Goal: Check status: Check status

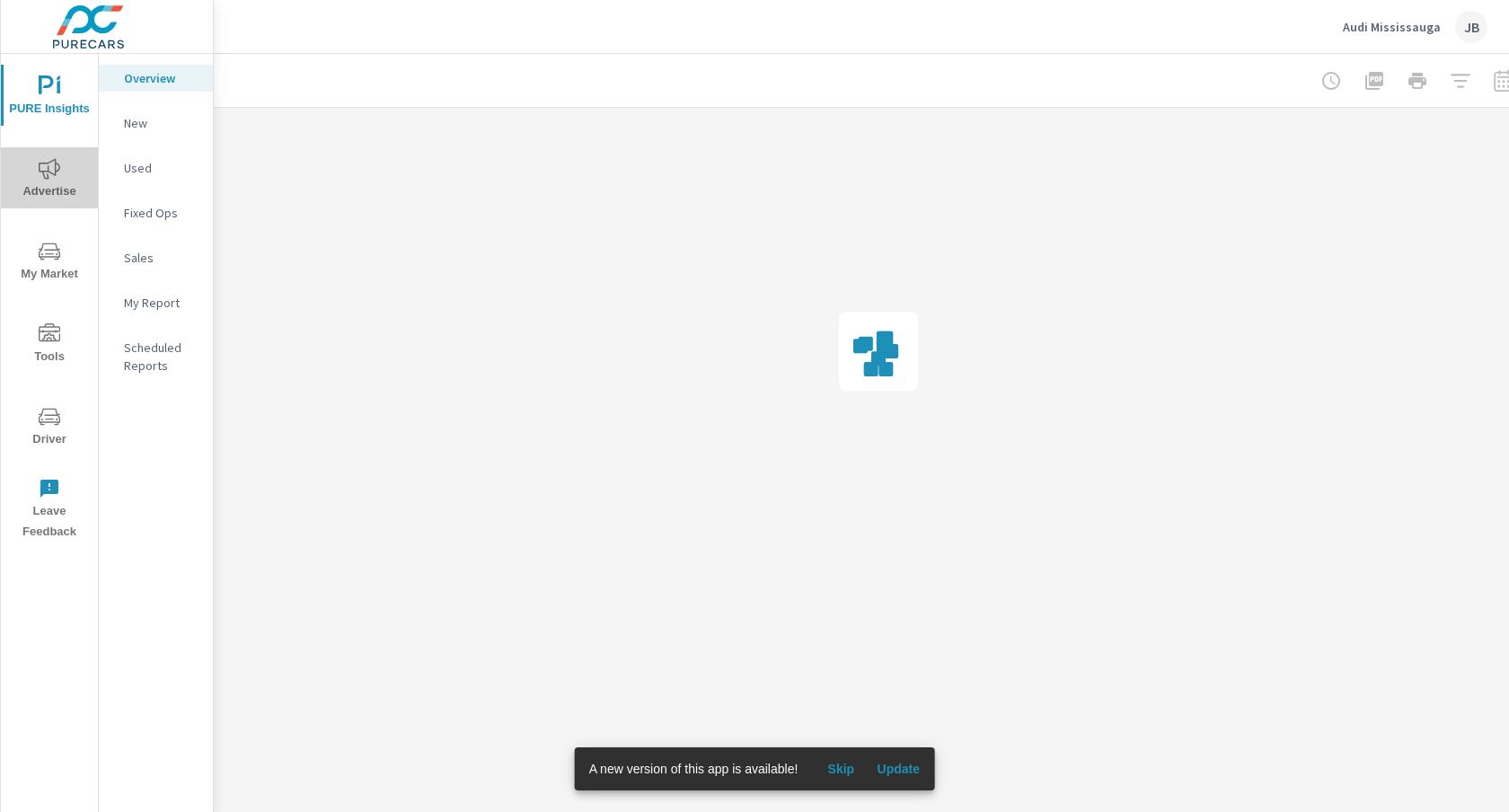
click at [50, 175] on icon "nav menu" at bounding box center [49, 168] width 21 height 21
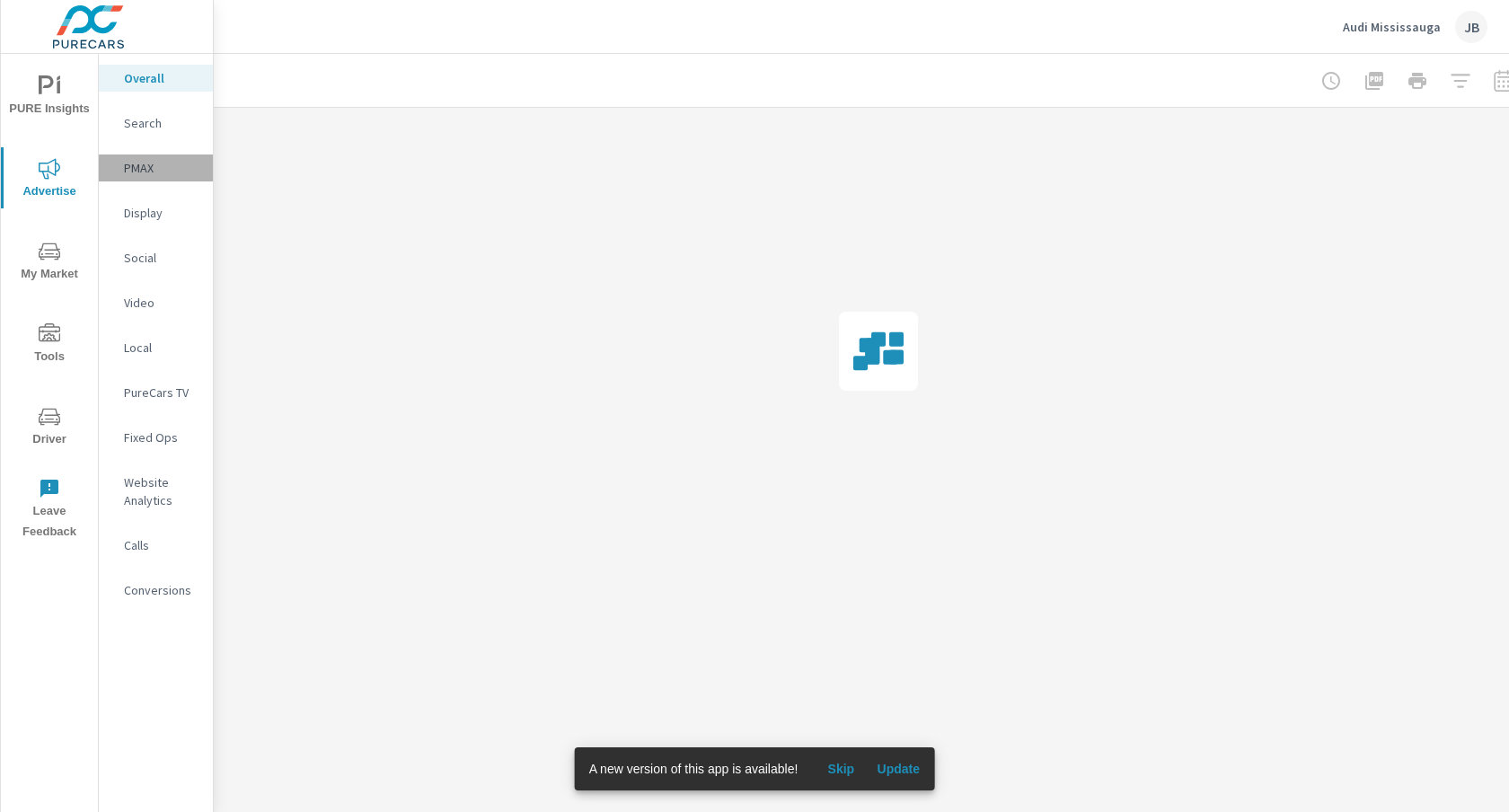
click at [145, 167] on p "PMAX" at bounding box center [161, 167] width 75 height 18
click at [1503, 80] on div at bounding box center [1418, 80] width 209 height 36
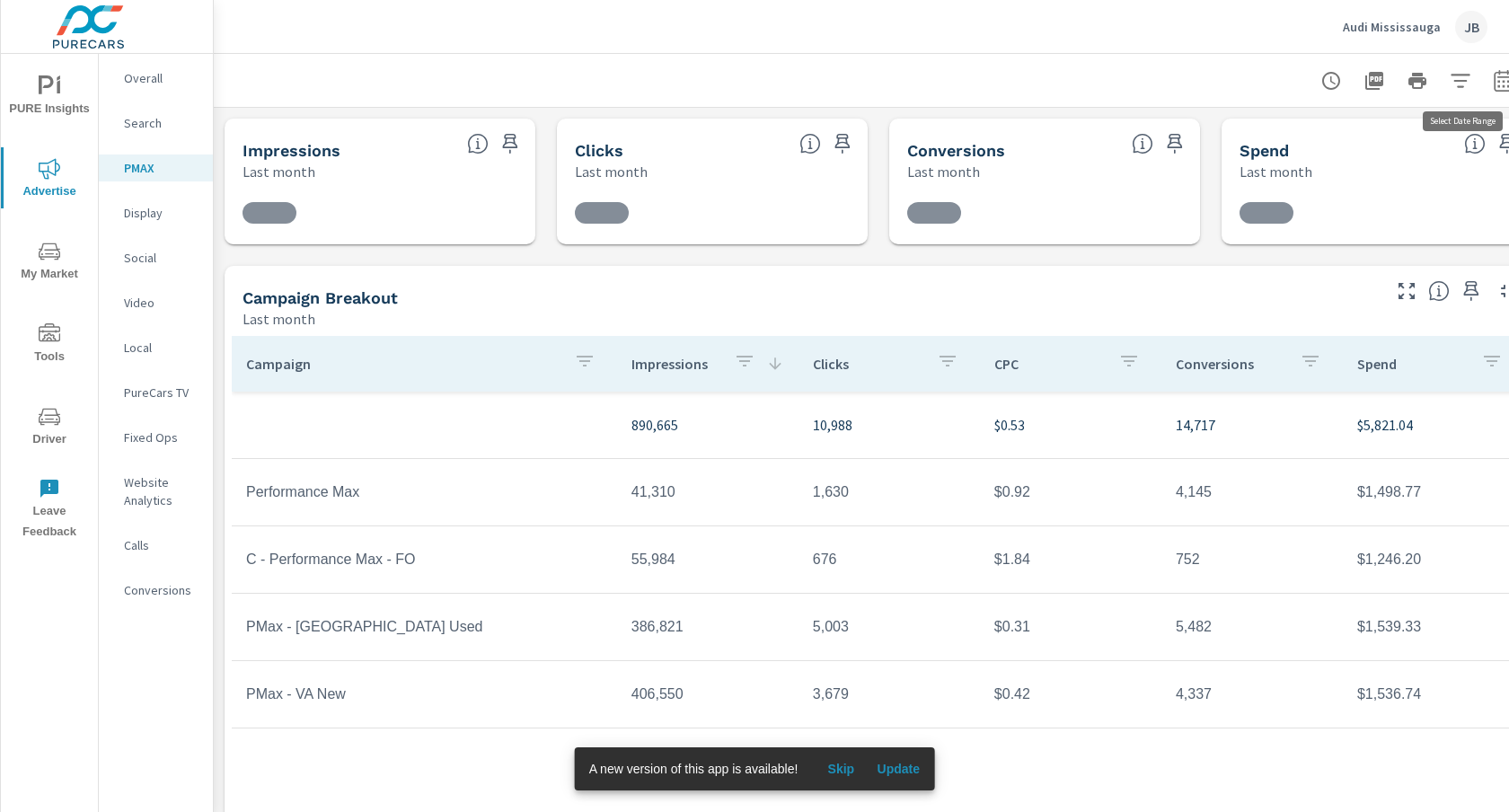
click at [1503, 80] on icon "button" at bounding box center [1503, 84] width 12 height 7
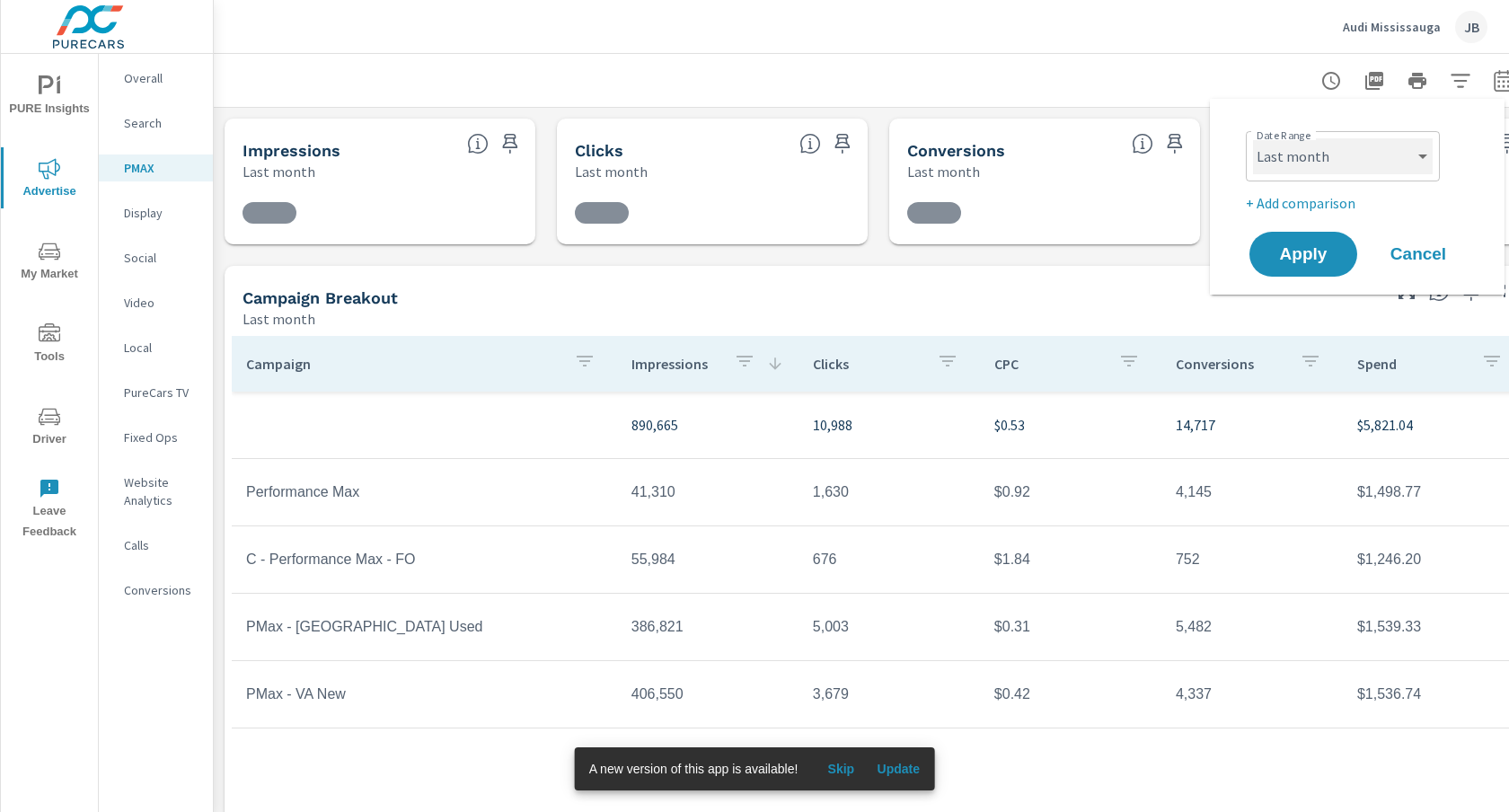
click at [1404, 155] on select "Custom [DATE] Last week Last 7 days Last 14 days Last 30 days Last 45 days Last…" at bounding box center [1343, 156] width 179 height 36
click at [1253, 139] on select "Custom [DATE] Last week Last 7 days Last 14 days Last 30 days Last 45 days Last…" at bounding box center [1343, 156] width 179 height 36
select select "Month to date"
click at [1298, 203] on p "+ Add comparison" at bounding box center [1360, 202] width 230 height 21
select select "Previous period"
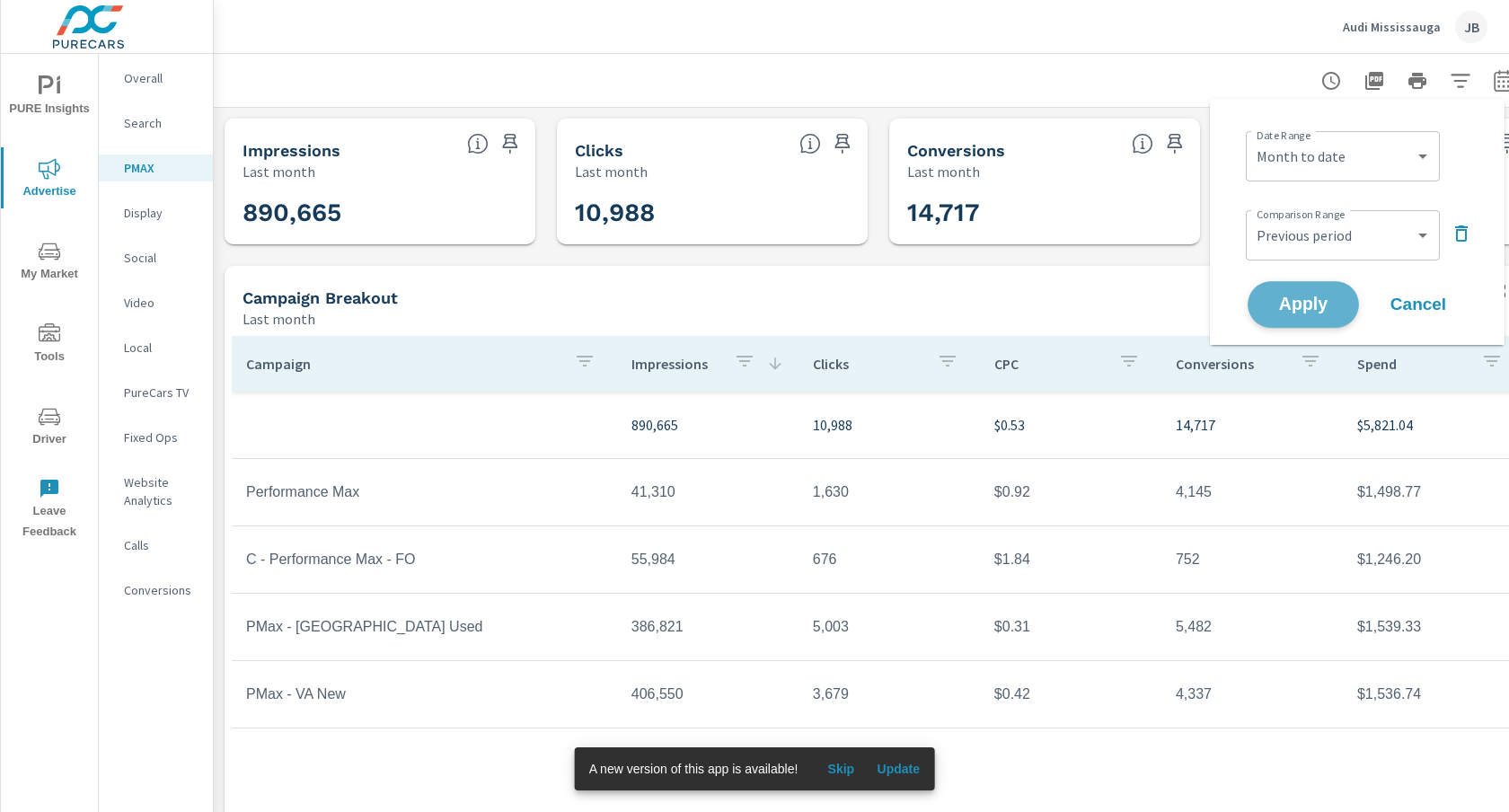
click at [1300, 297] on span "Apply" at bounding box center [1304, 305] width 74 height 17
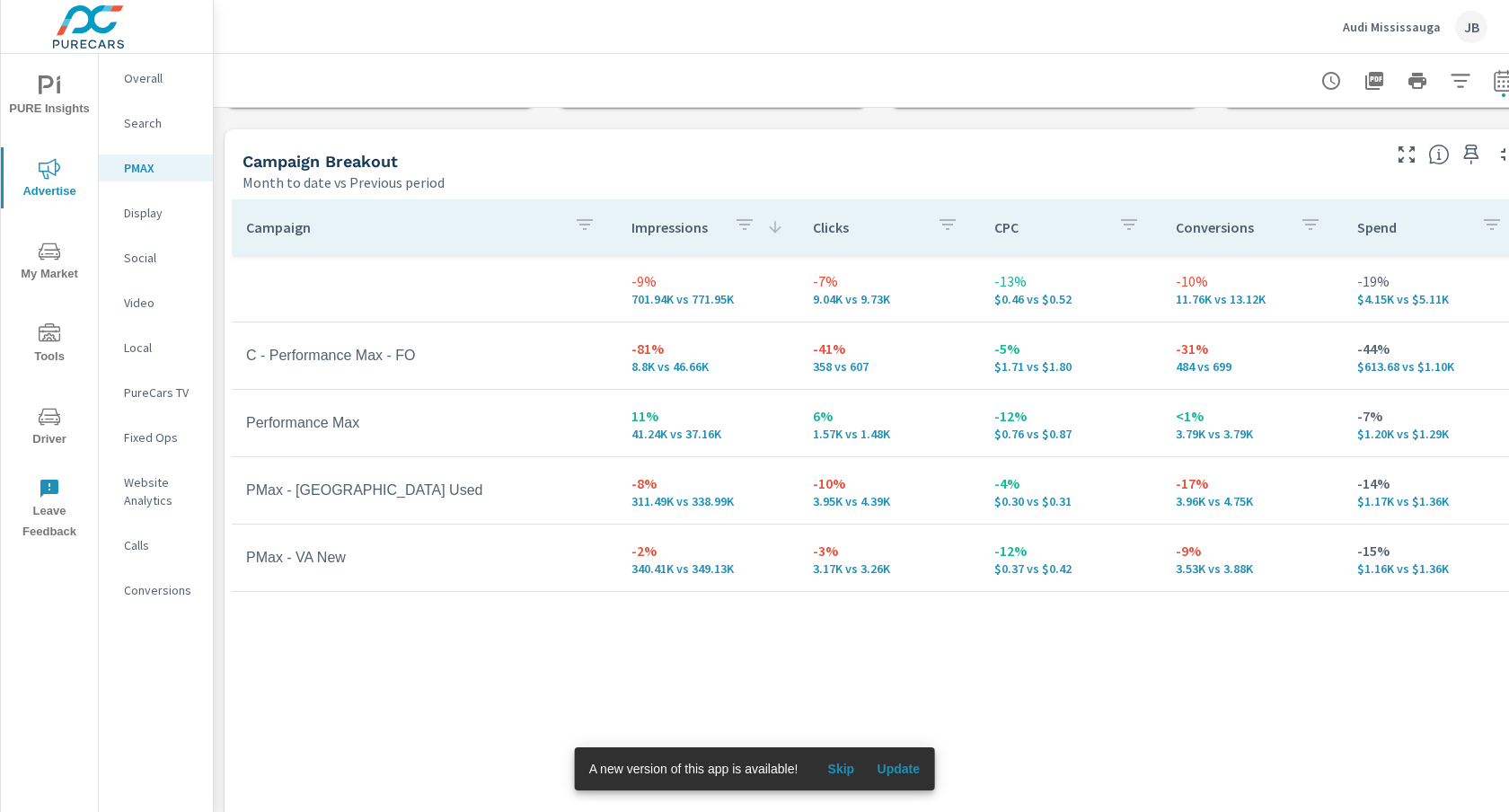
scroll to position [183, 0]
